Goal: Task Accomplishment & Management: Manage account settings

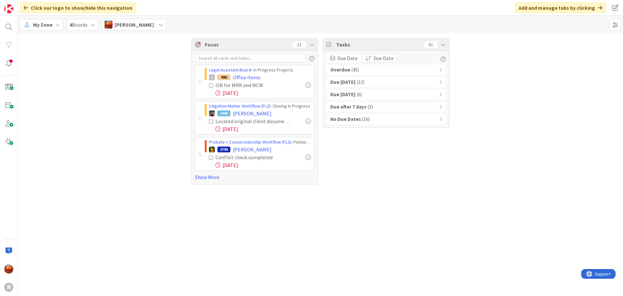
drag, startPoint x: 209, startPoint y: 178, endPoint x: 233, endPoint y: 137, distance: 47.8
click at [209, 178] on link "Show More" at bounding box center [254, 177] width 119 height 8
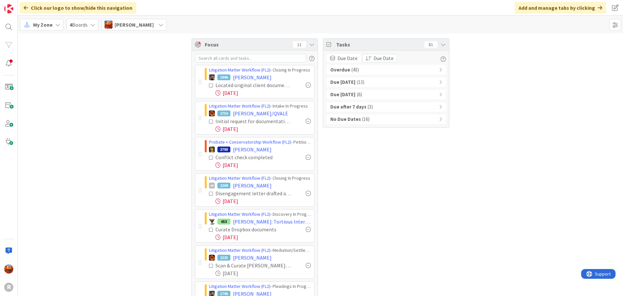
click at [307, 120] on div at bounding box center [308, 120] width 5 height 5
click at [349, 79] on b "Due Today" at bounding box center [342, 82] width 25 height 7
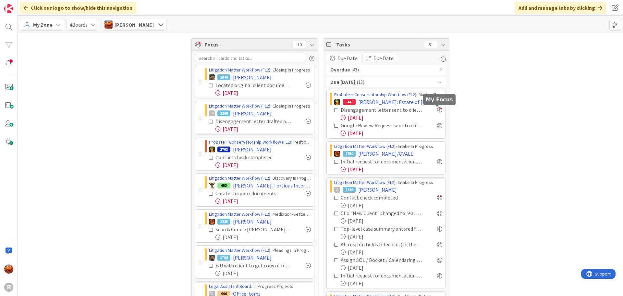
click at [437, 109] on div at bounding box center [439, 109] width 5 height 5
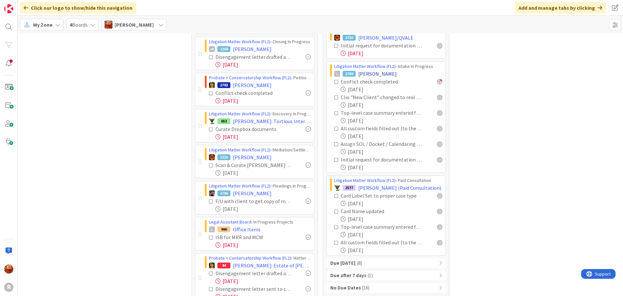
scroll to position [65, 0]
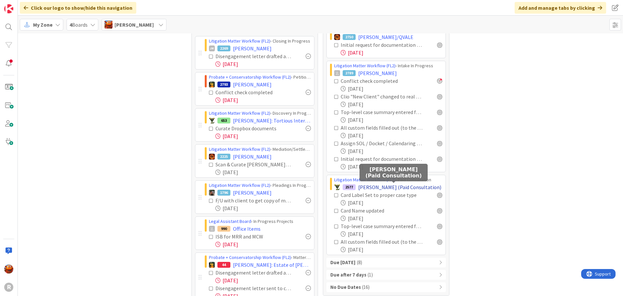
click at [387, 189] on span "PAULUS, Nicole (Paid Consultation)" at bounding box center [399, 187] width 83 height 8
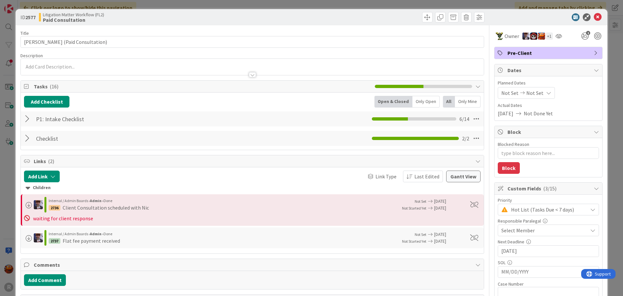
click at [24, 120] on div at bounding box center [28, 119] width 8 height 12
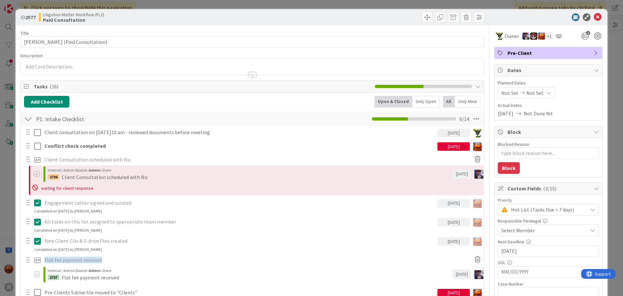
type textarea "x"
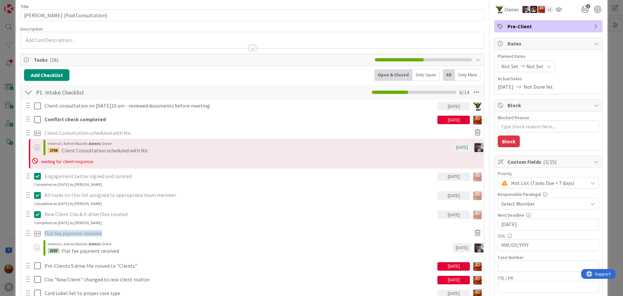
scroll to position [32, 0]
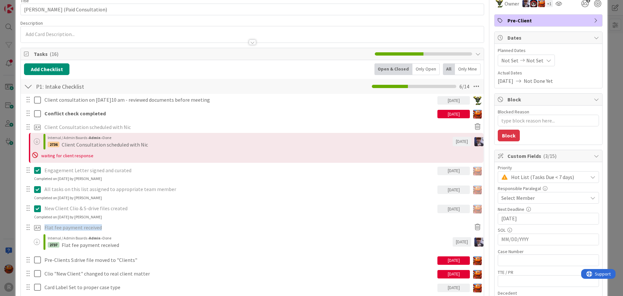
click at [5, 119] on div "ID 2577 Litigation Matter Workflow (FL2) Paid Consultation Title 34 / 128 PAULU…" at bounding box center [311, 148] width 623 height 296
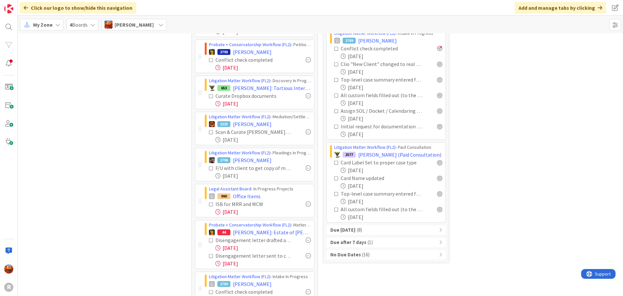
click at [356, 231] on b "Due within 7 days" at bounding box center [342, 229] width 25 height 7
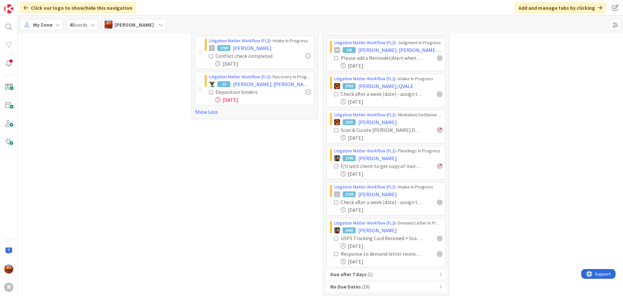
scroll to position [337, 0]
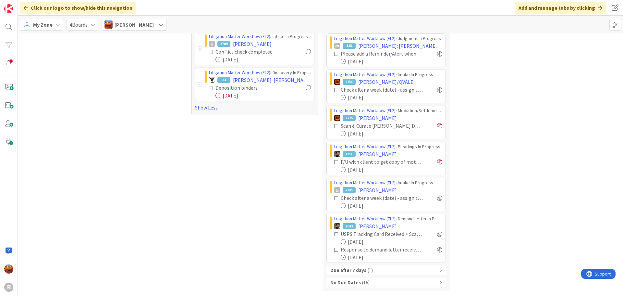
click at [361, 274] on div "Due after 7 days ( 1 )" at bounding box center [386, 270] width 119 height 10
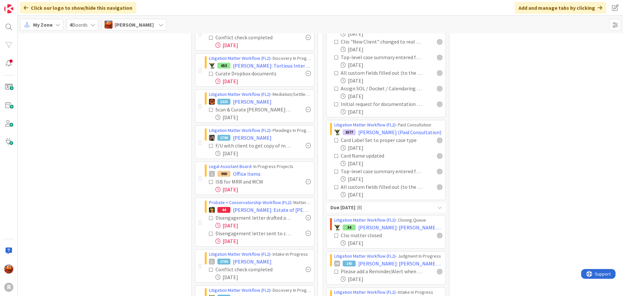
scroll to position [0, 0]
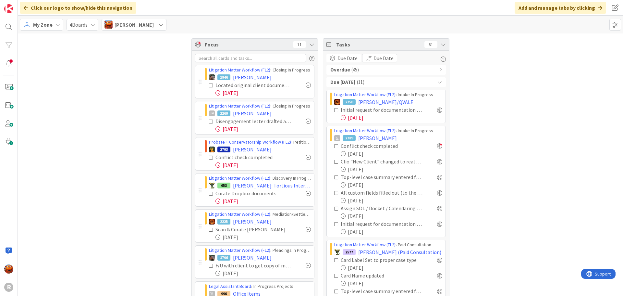
click at [307, 85] on div at bounding box center [308, 84] width 5 height 5
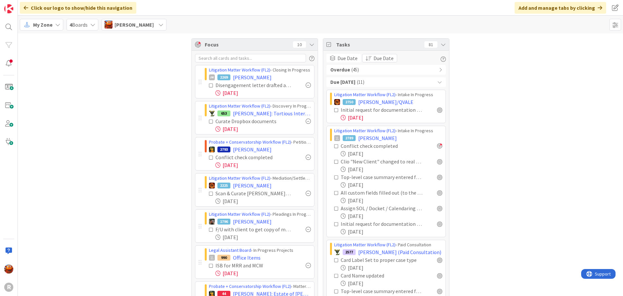
click at [385, 73] on div "Overdue ( 45 )" at bounding box center [386, 70] width 119 height 10
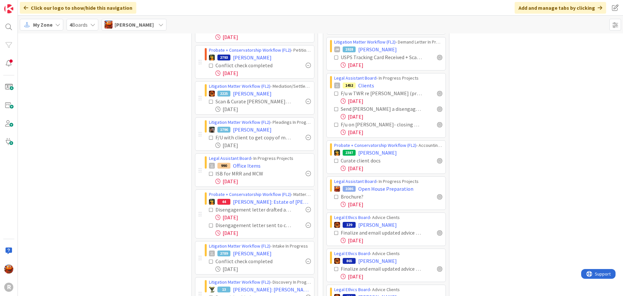
scroll to position [97, 0]
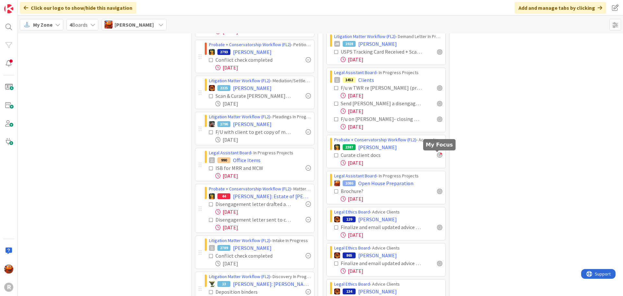
click at [438, 156] on div at bounding box center [439, 154] width 5 height 5
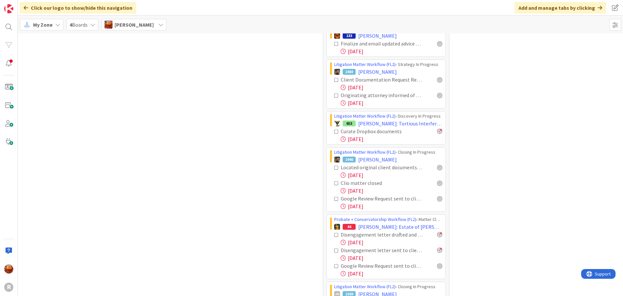
scroll to position [714, 0]
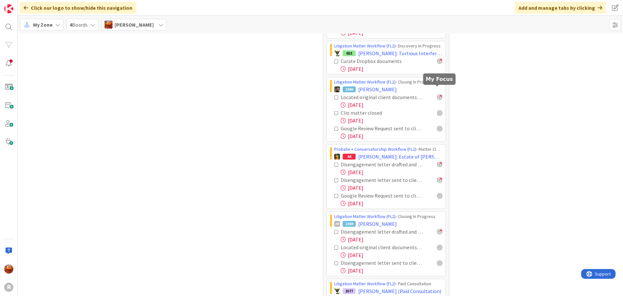
click at [438, 94] on div at bounding box center [439, 96] width 5 height 5
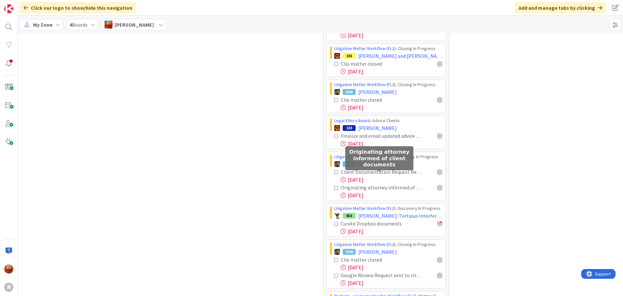
scroll to position [519, 0]
